Goal: Information Seeking & Learning: Learn about a topic

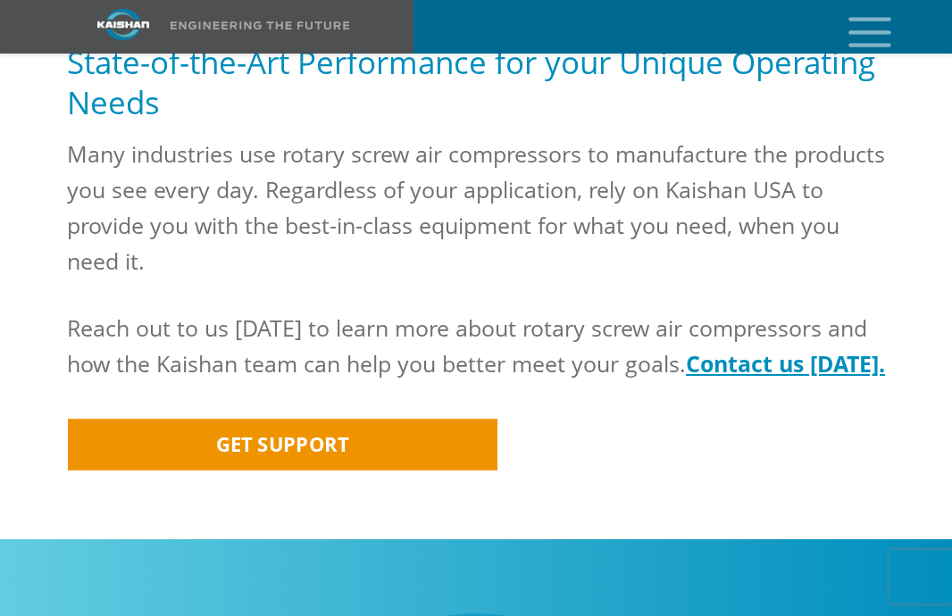
scroll to position [2589, 0]
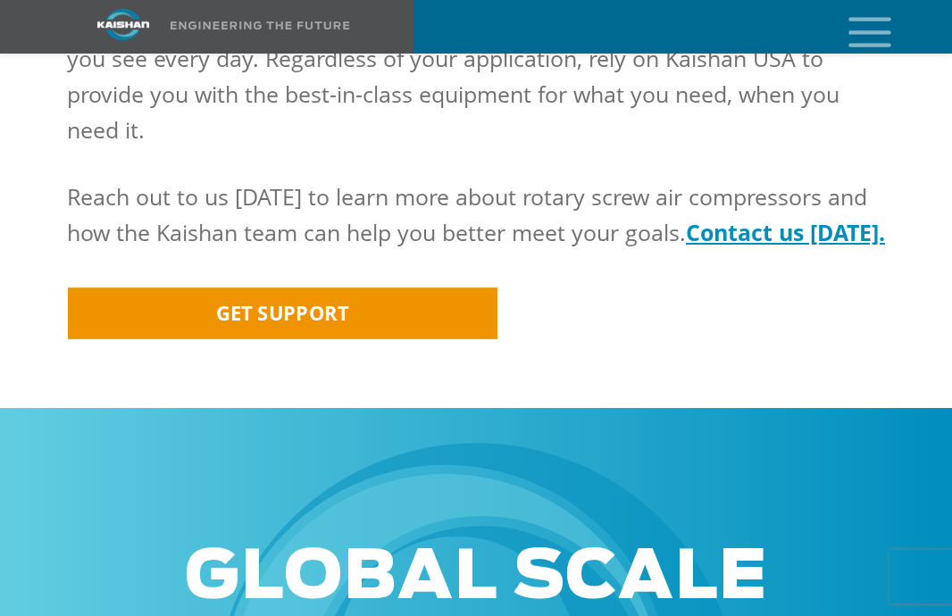
scroll to position [2767, 0]
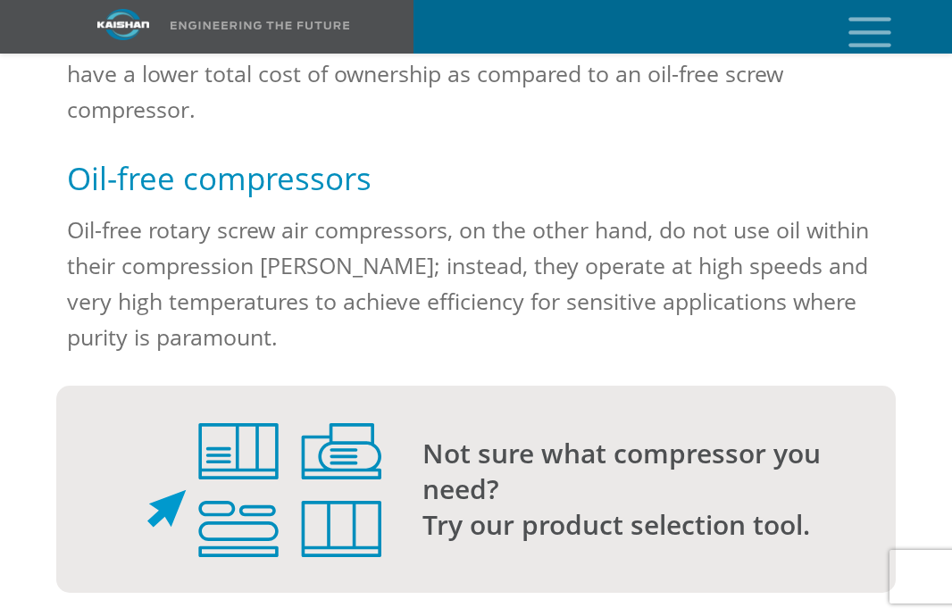
scroll to position [1696, 0]
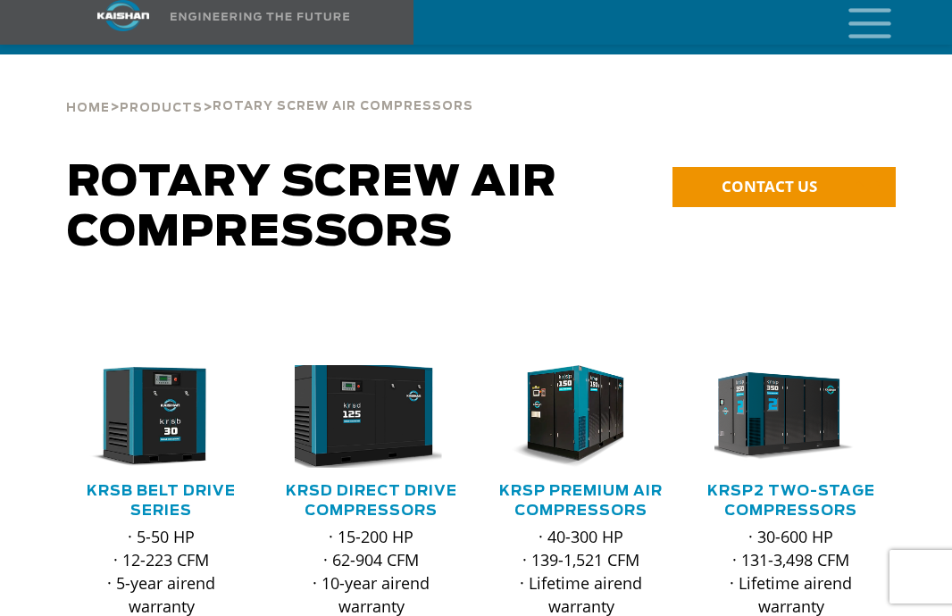
scroll to position [179, 0]
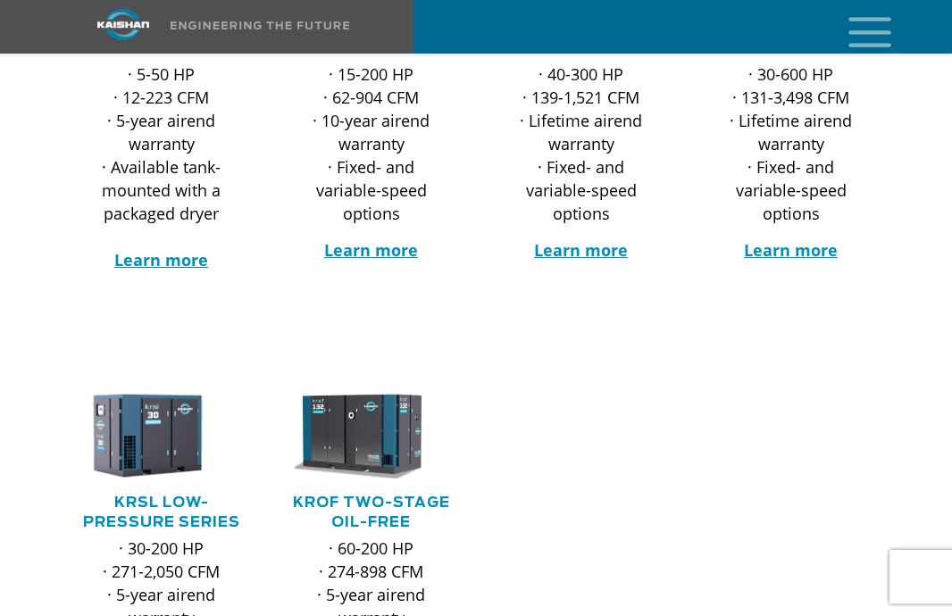
scroll to position [536, 0]
